Goal: Check status

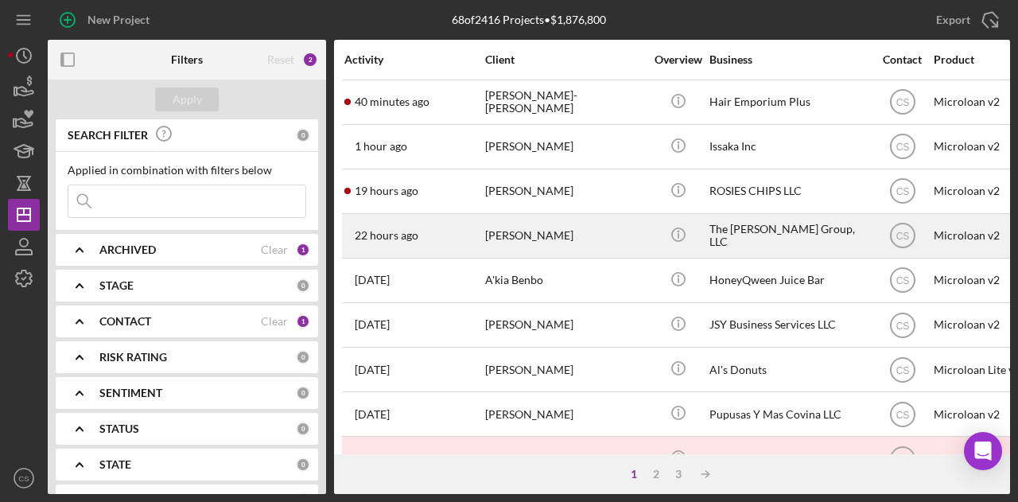
click at [586, 237] on div "[PERSON_NAME]" at bounding box center [564, 236] width 159 height 42
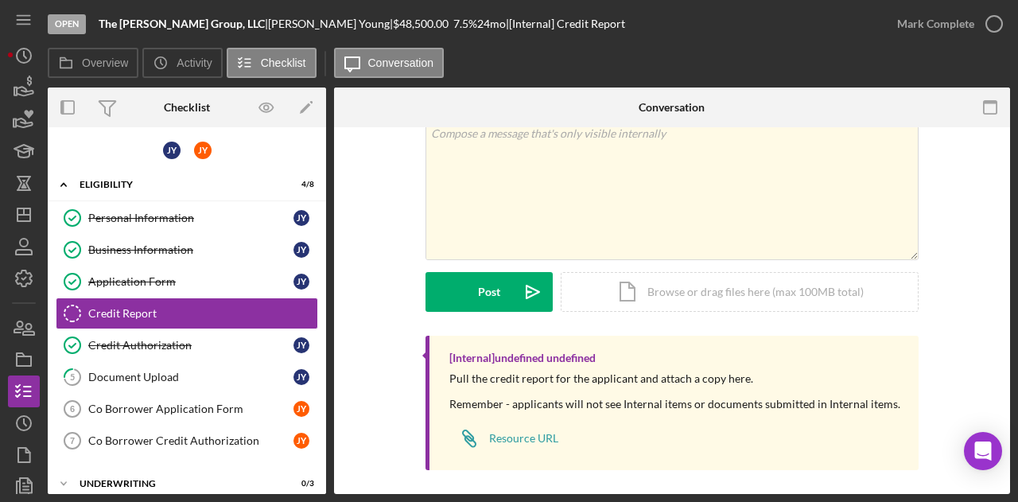
scroll to position [79, 0]
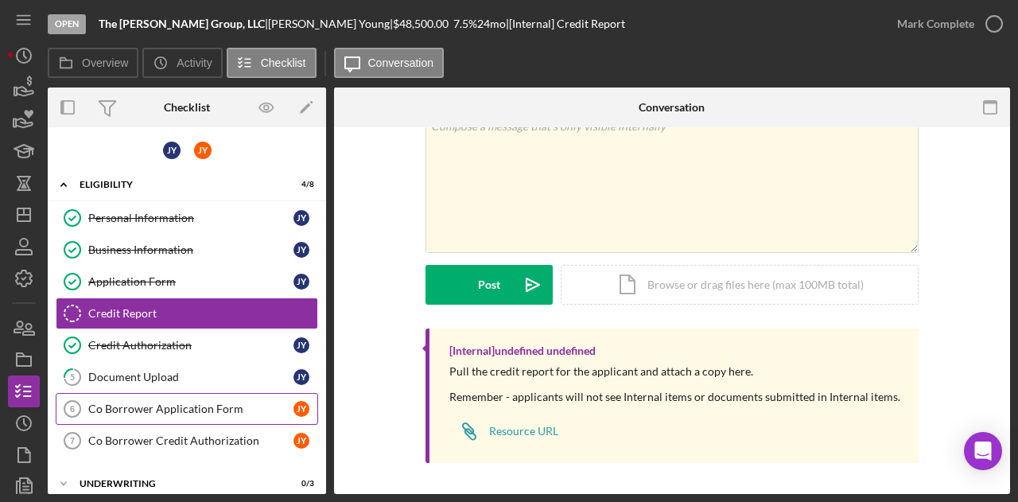
click at [208, 396] on link "Co Borrower Application Form 6 Co Borrower Application Form J Y" at bounding box center [187, 409] width 263 height 32
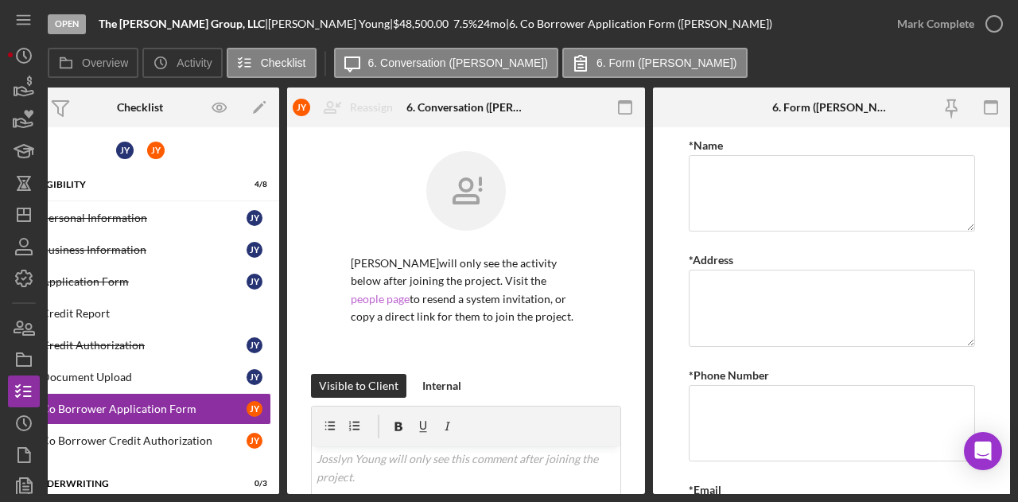
click at [410, 292] on link "people page" at bounding box center [380, 299] width 59 height 14
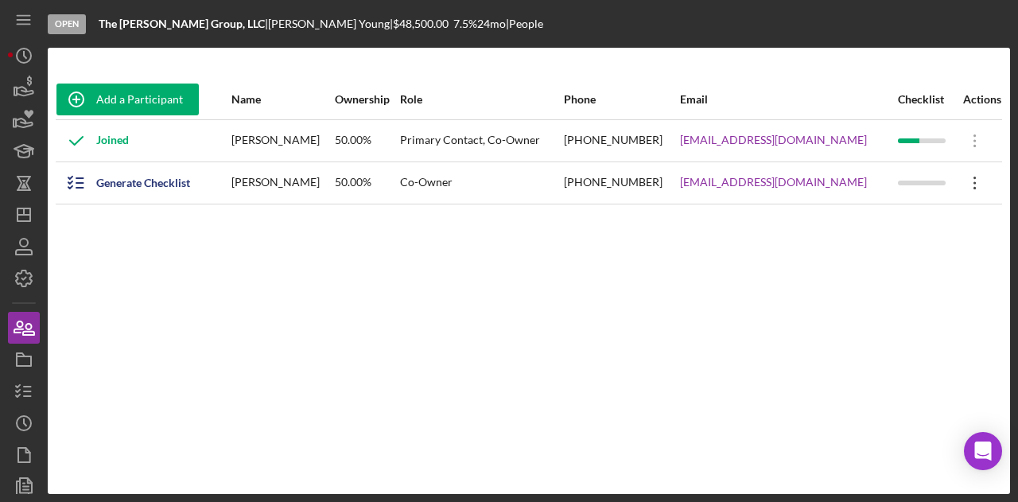
click at [963, 181] on icon "Icon/Overflow" at bounding box center [976, 183] width 40 height 40
click at [374, 332] on div "Add a Participant Name Ownership Role Phone Email Checklist Actions Joined [PER…" at bounding box center [529, 271] width 963 height 383
click at [18, 389] on icon "button" at bounding box center [24, 392] width 40 height 40
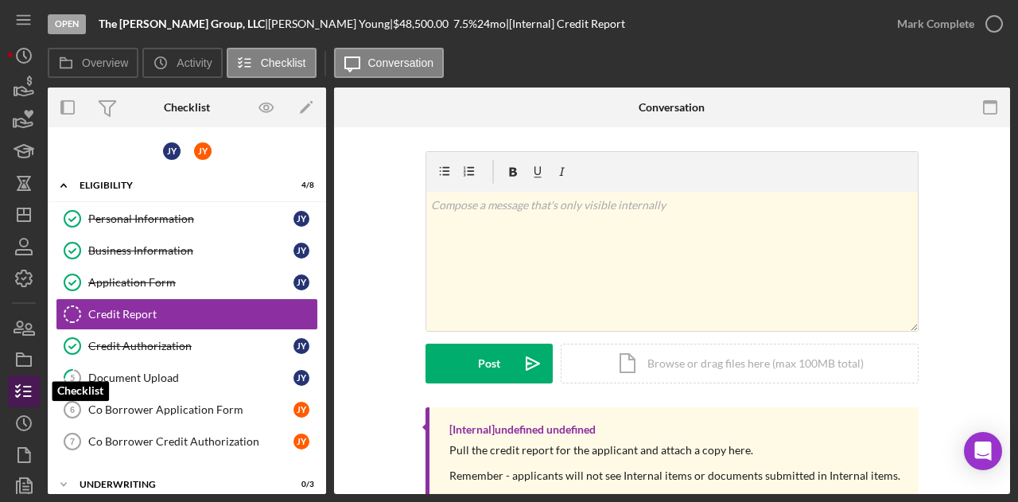
scroll to position [1, 0]
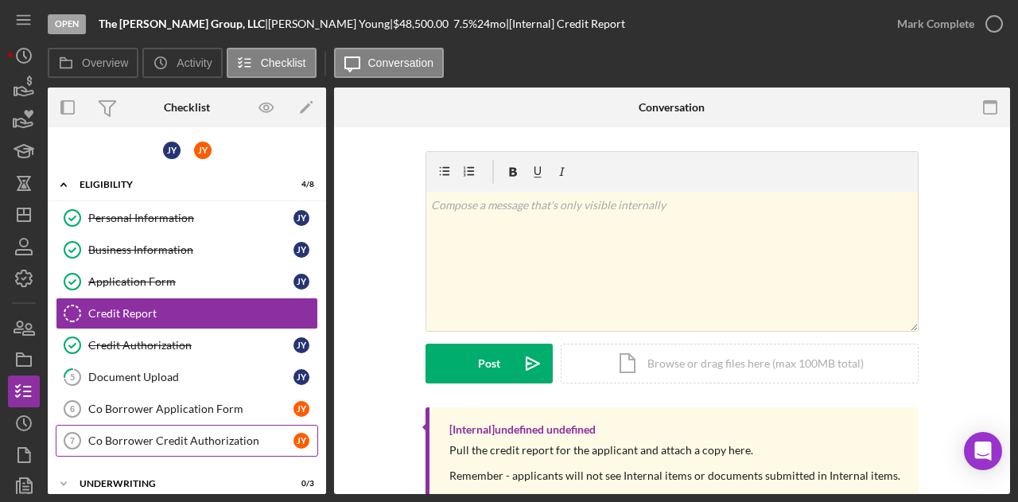
click at [146, 434] on div "Co Borrower Credit Authorization" at bounding box center [190, 440] width 205 height 13
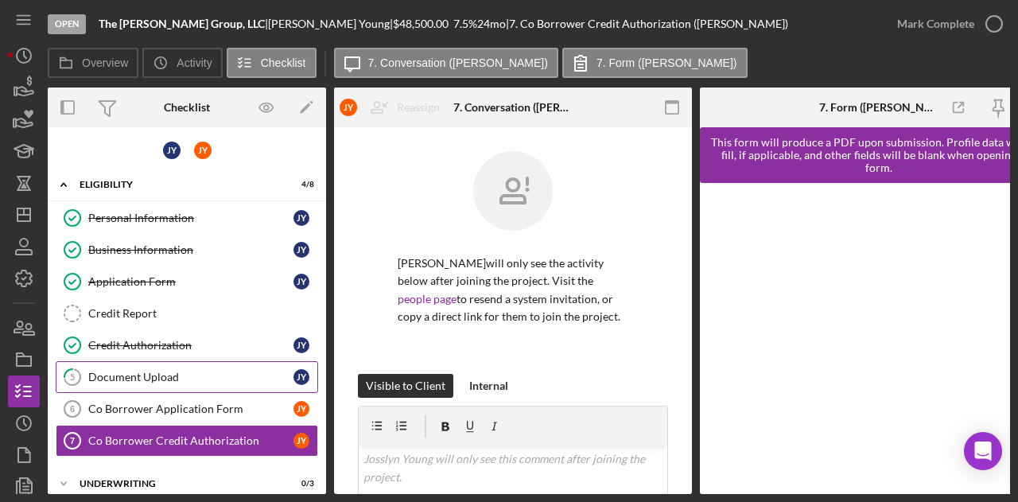
click at [167, 372] on div "Document Upload" at bounding box center [190, 377] width 205 height 13
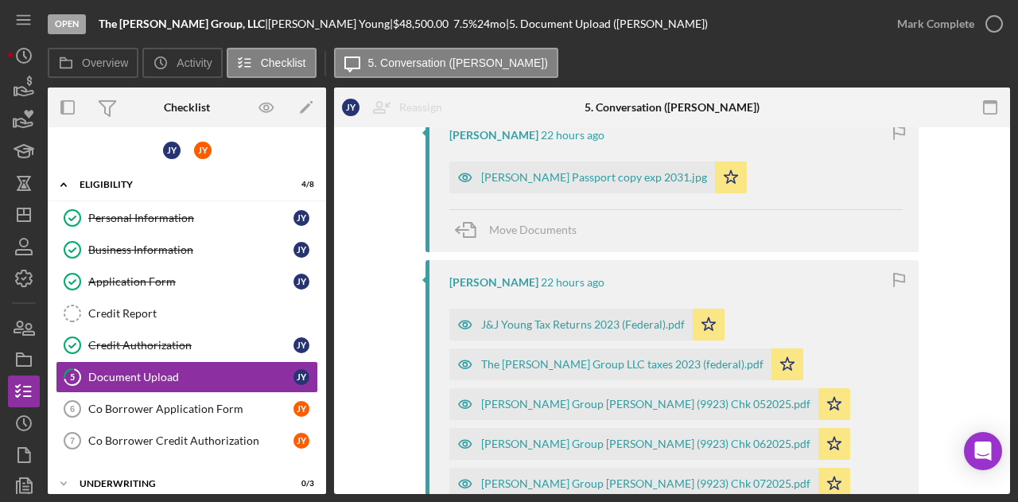
scroll to position [325, 0]
click at [576, 176] on div "[PERSON_NAME] Passport copy exp 2031.jpg" at bounding box center [594, 179] width 226 height 13
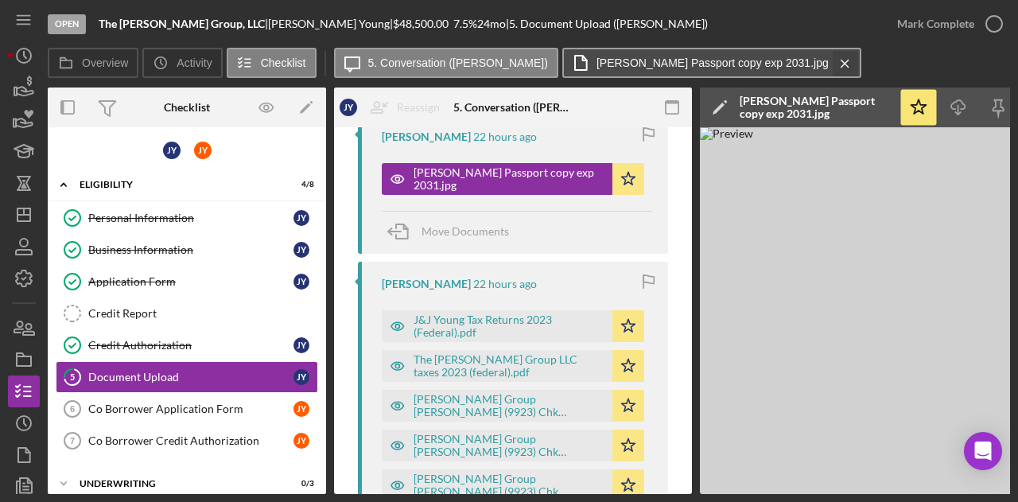
click at [742, 63] on button "[PERSON_NAME] Passport copy exp 2031.jpg Icon/Menu Close" at bounding box center [712, 63] width 299 height 30
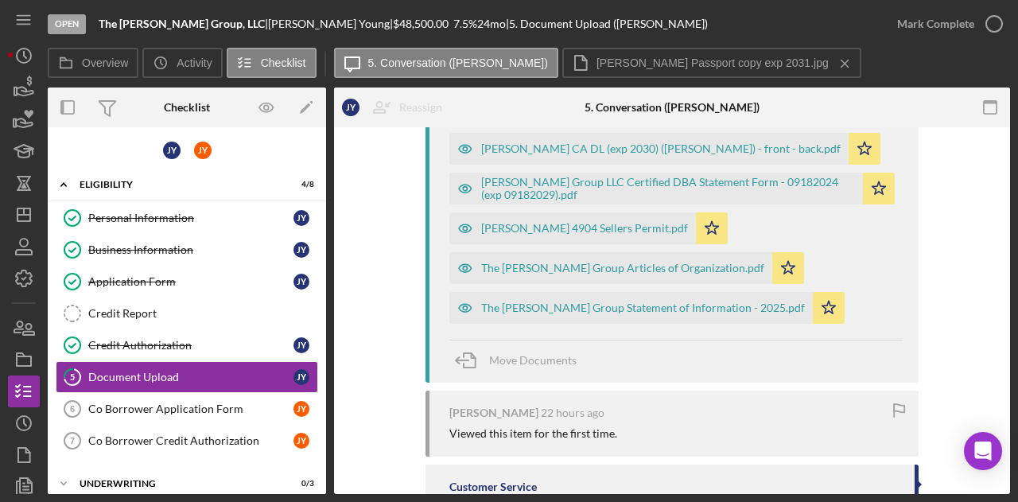
scroll to position [699, 0]
click at [946, 247] on div "[PERSON_NAME] 22 hours ago [PERSON_NAME] Passport copy exp 2031.jpg Icon/Star M…" at bounding box center [672, 229] width 629 height 979
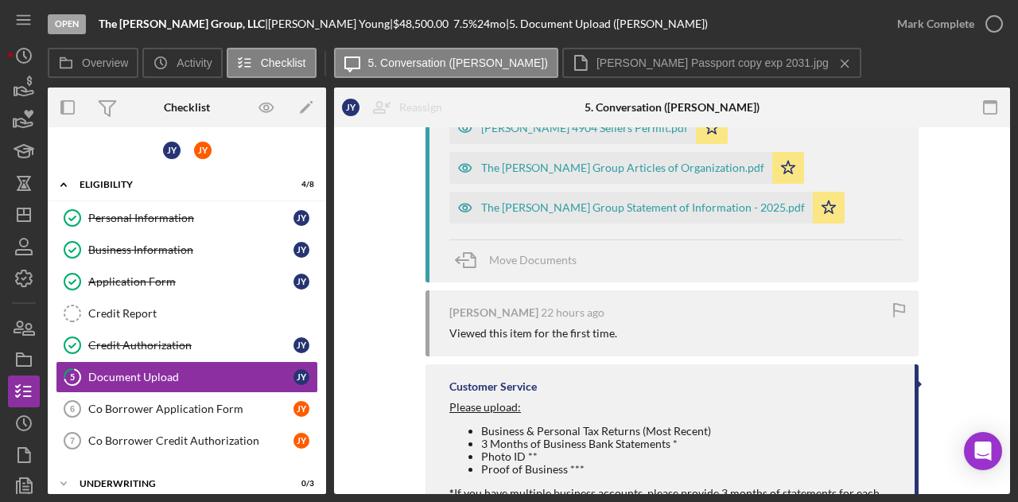
scroll to position [800, 0]
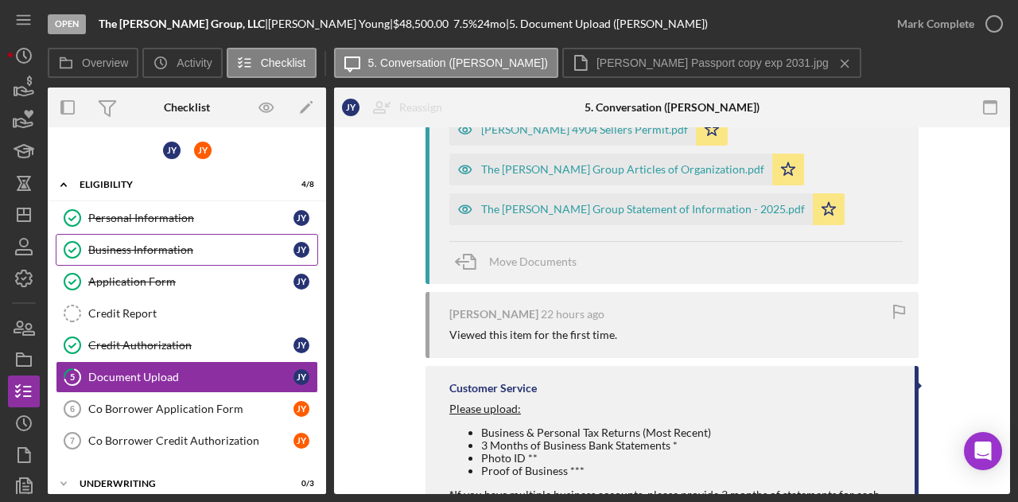
click at [245, 248] on div "Business Information" at bounding box center [190, 249] width 205 height 13
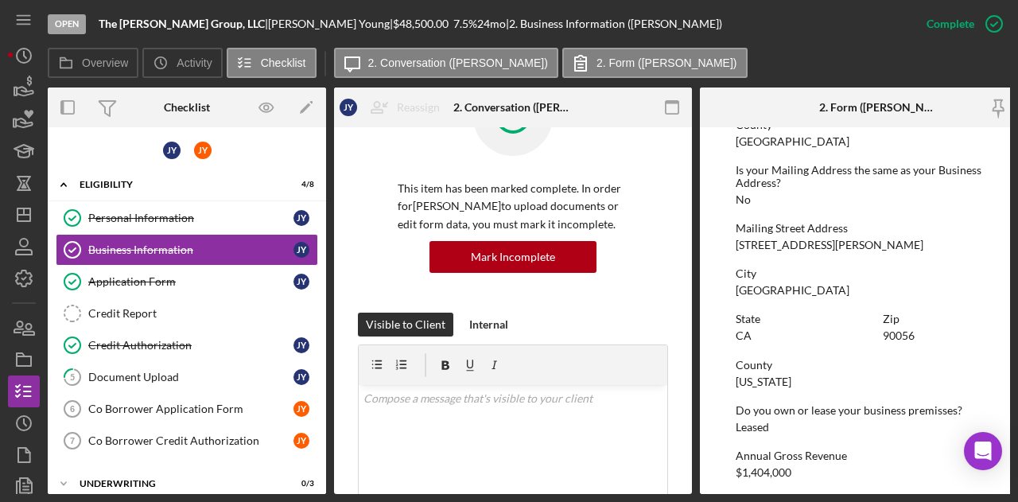
scroll to position [1213, 0]
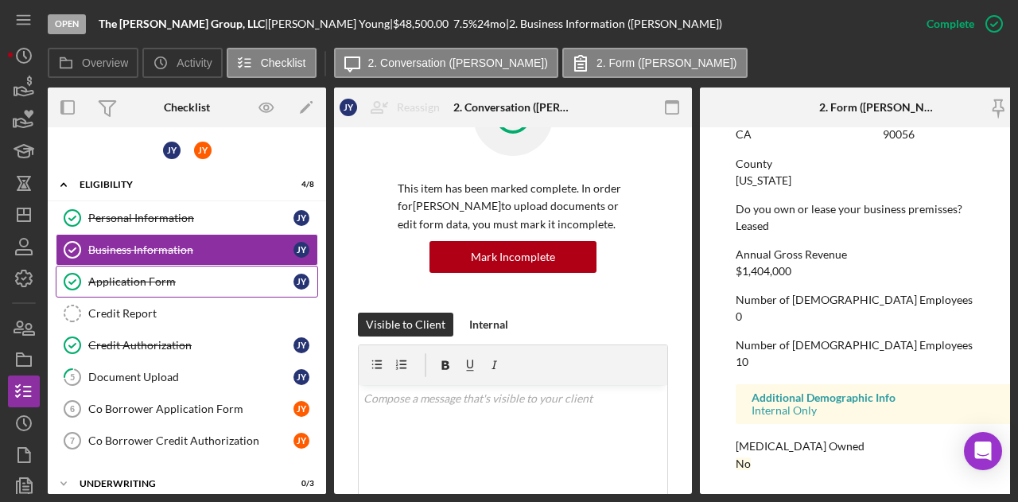
click at [185, 275] on div "Application Form" at bounding box center [190, 281] width 205 height 13
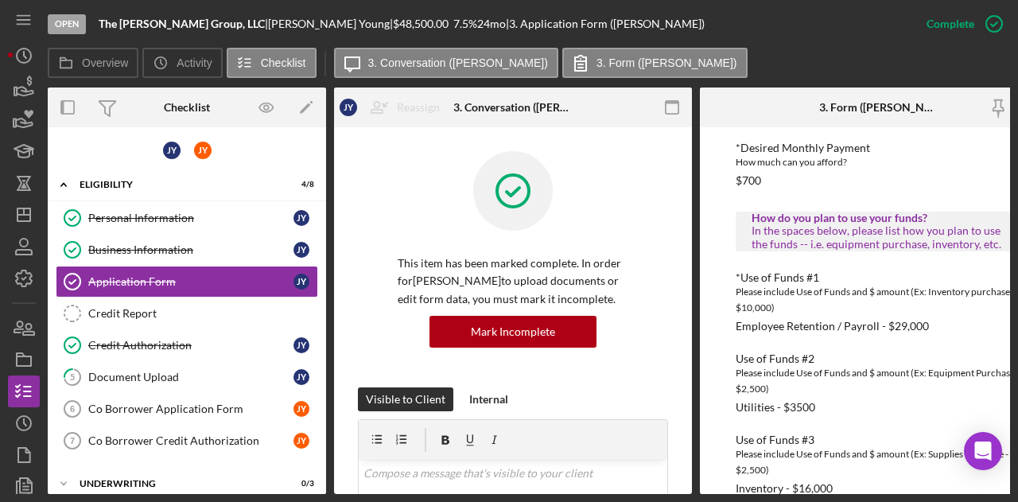
click at [980, 58] on div "Overview Icon/History Activity Checklist Icon/Message 3. Conversation ([PERSON_…" at bounding box center [529, 64] width 963 height 32
